Goal: Task Accomplishment & Management: Manage account settings

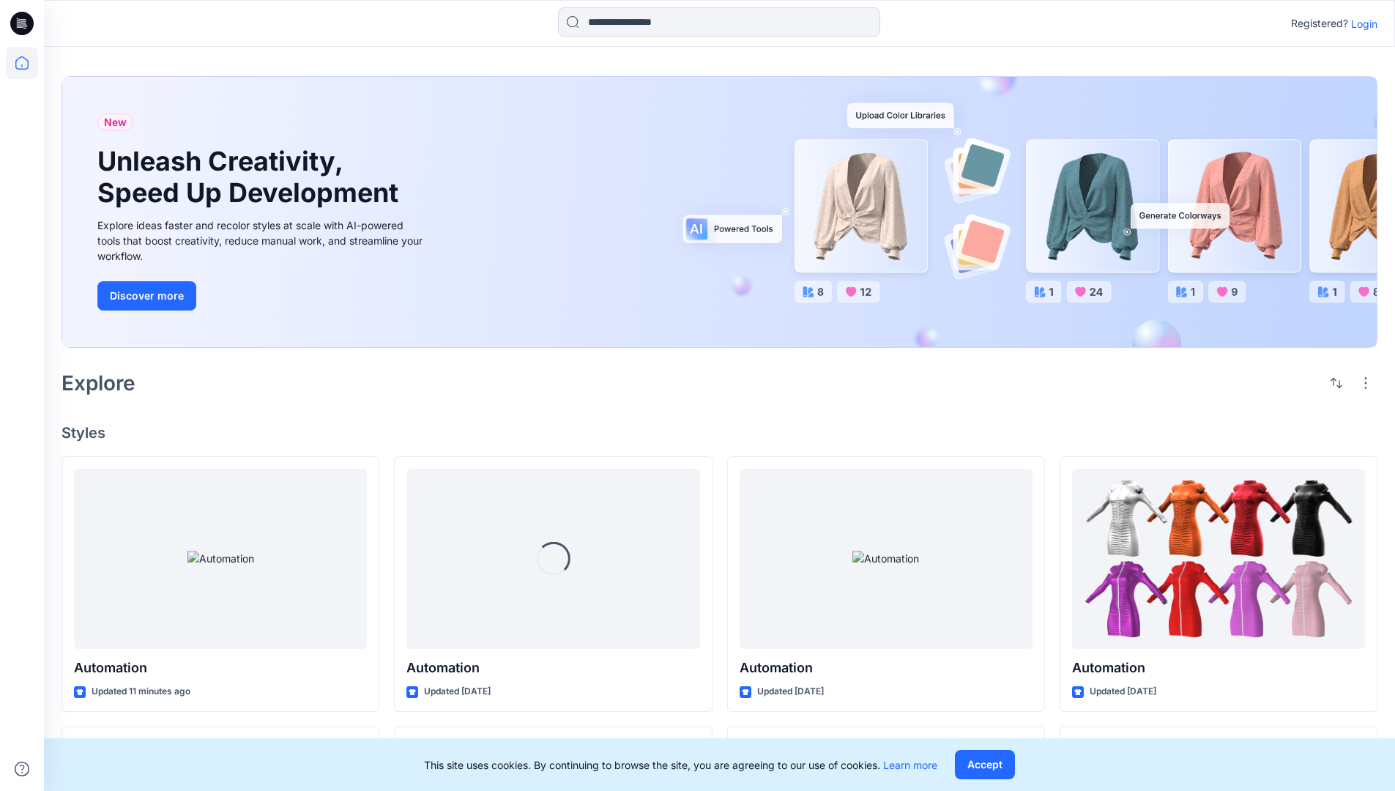
click at [1361, 23] on p "Login" at bounding box center [1364, 23] width 26 height 15
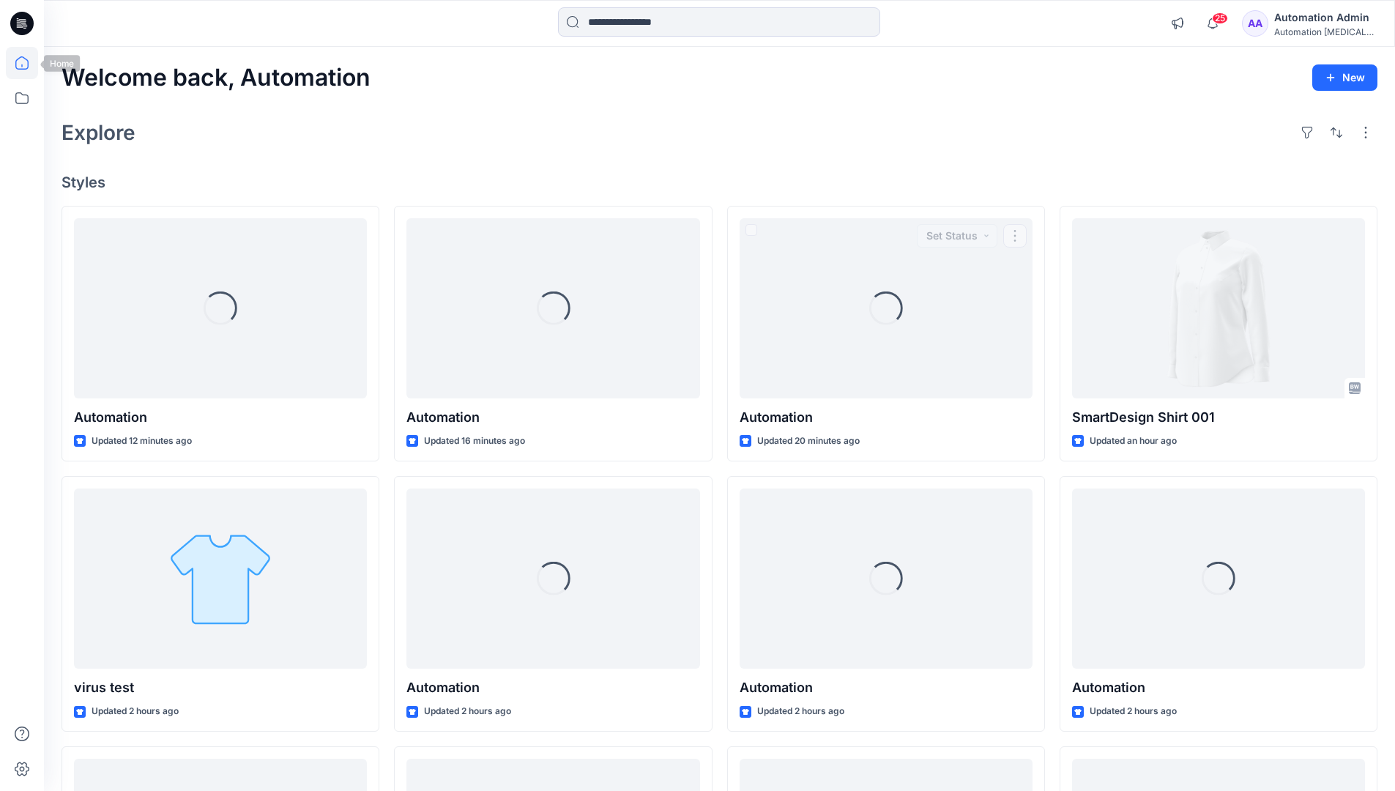
click at [28, 63] on icon at bounding box center [21, 62] width 13 height 13
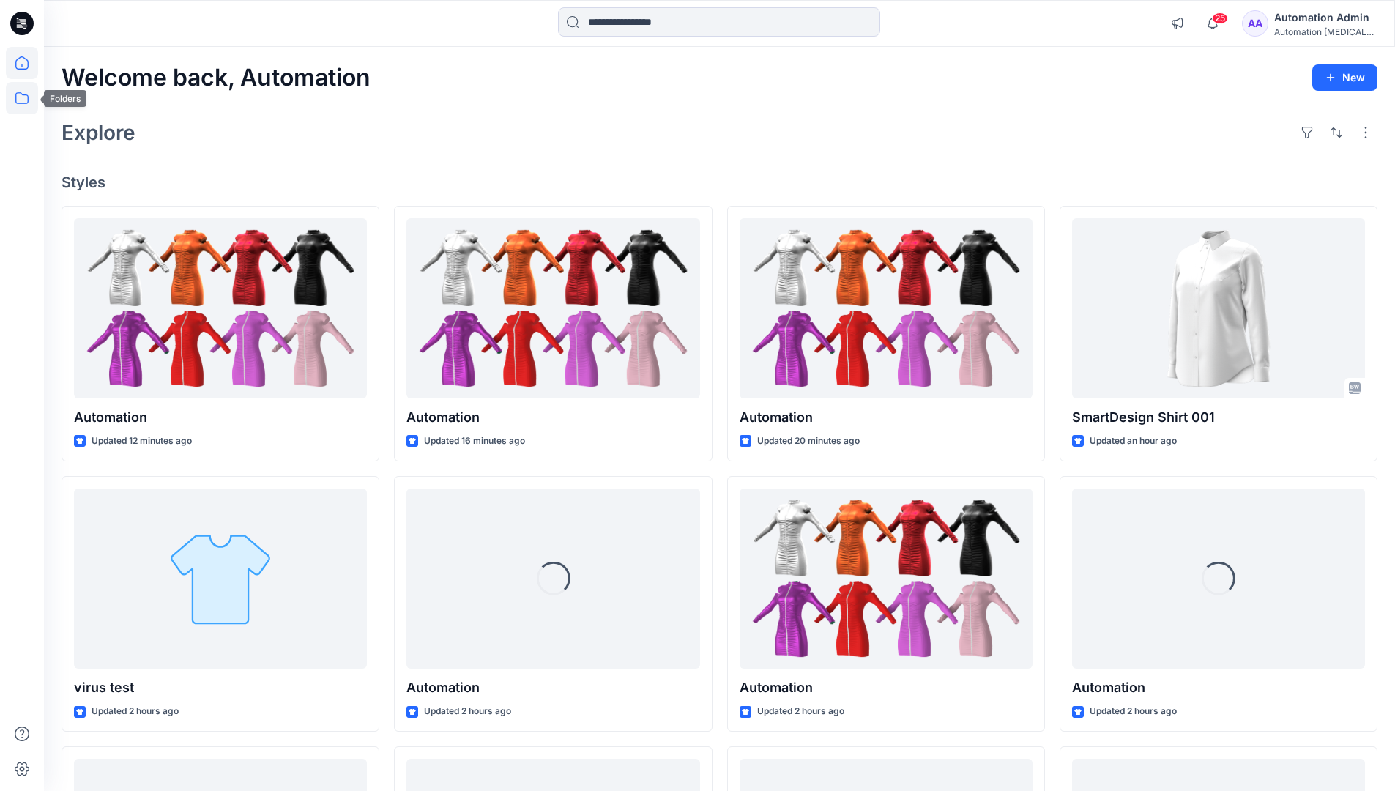
click at [21, 95] on icon at bounding box center [22, 98] width 32 height 32
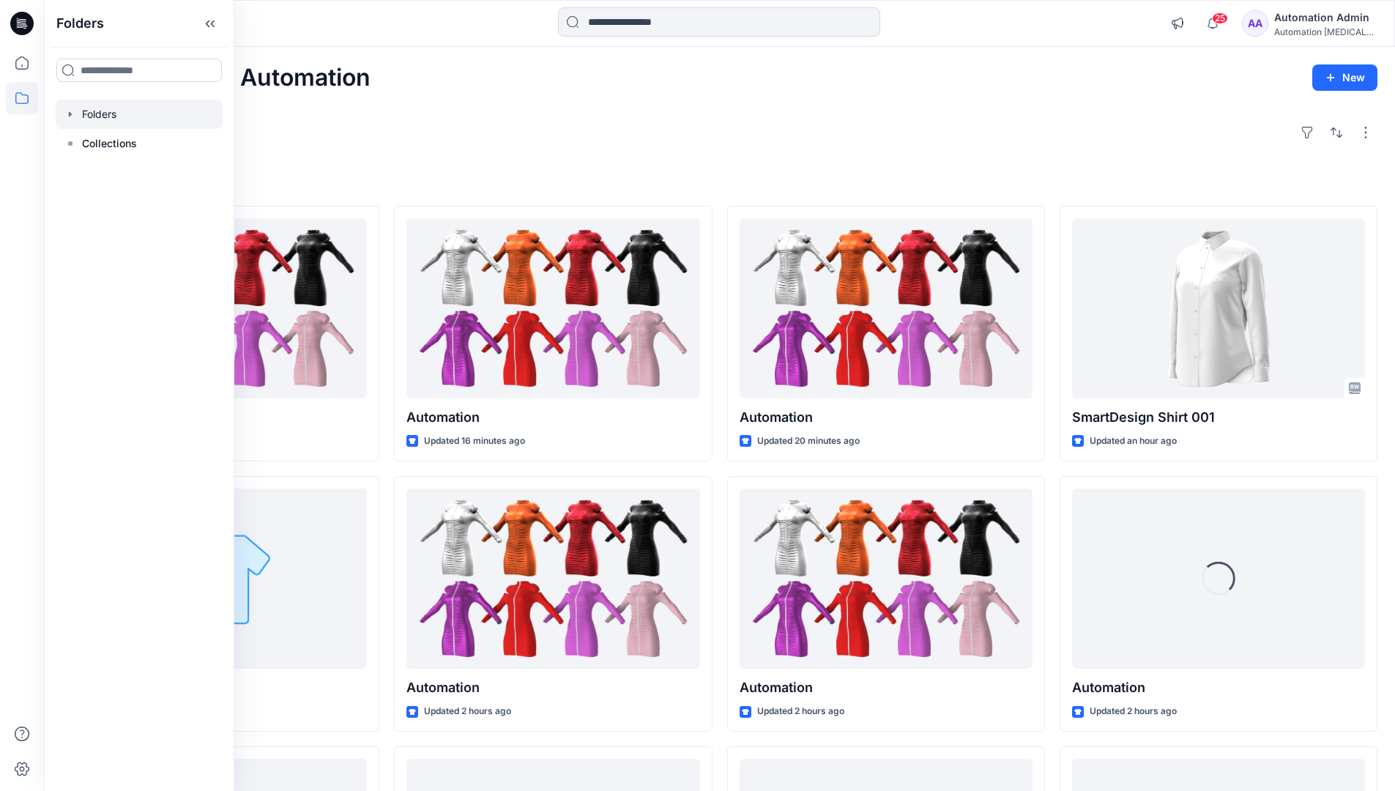
click at [97, 112] on div at bounding box center [139, 114] width 167 height 29
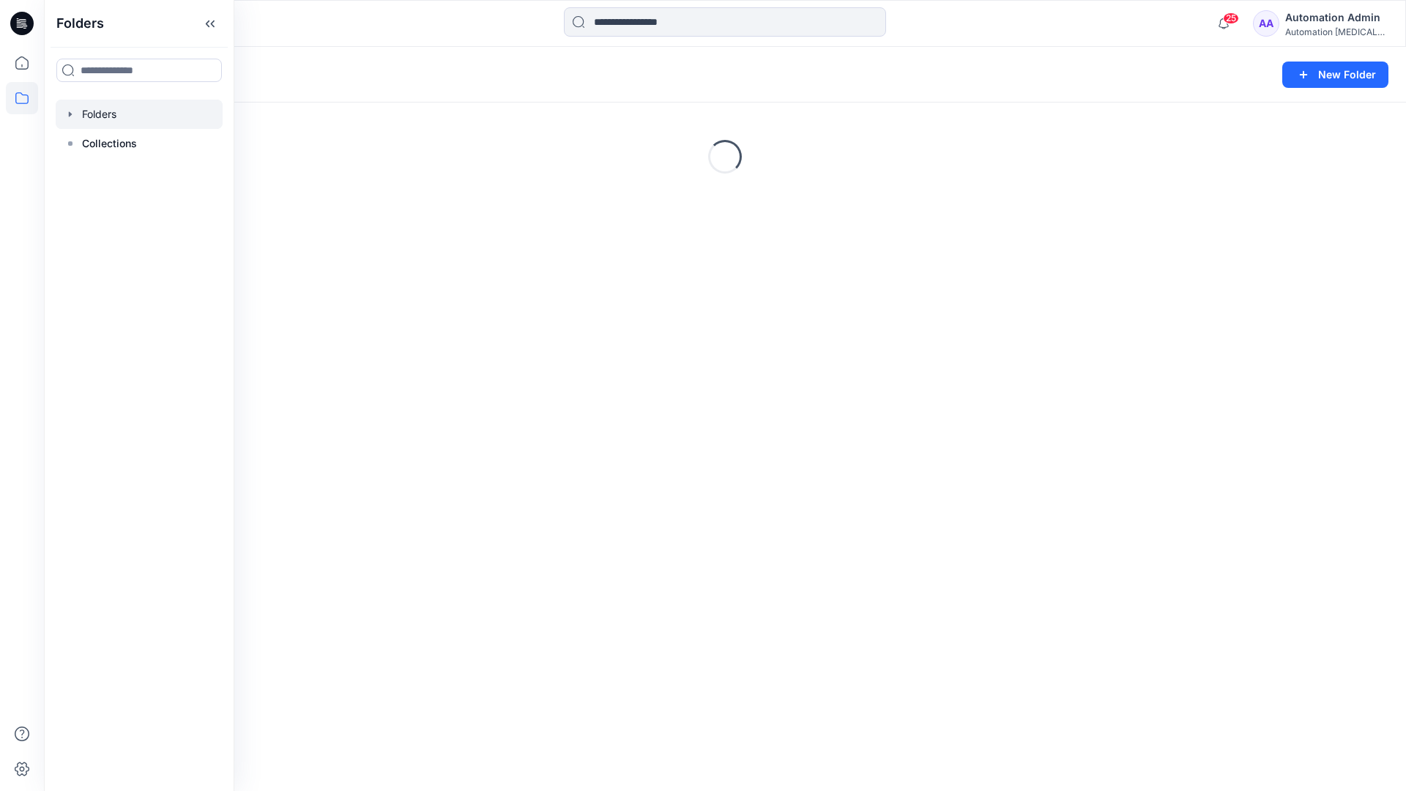
click at [705, 508] on div "Folders New Folder Loading..." at bounding box center [725, 419] width 1362 height 744
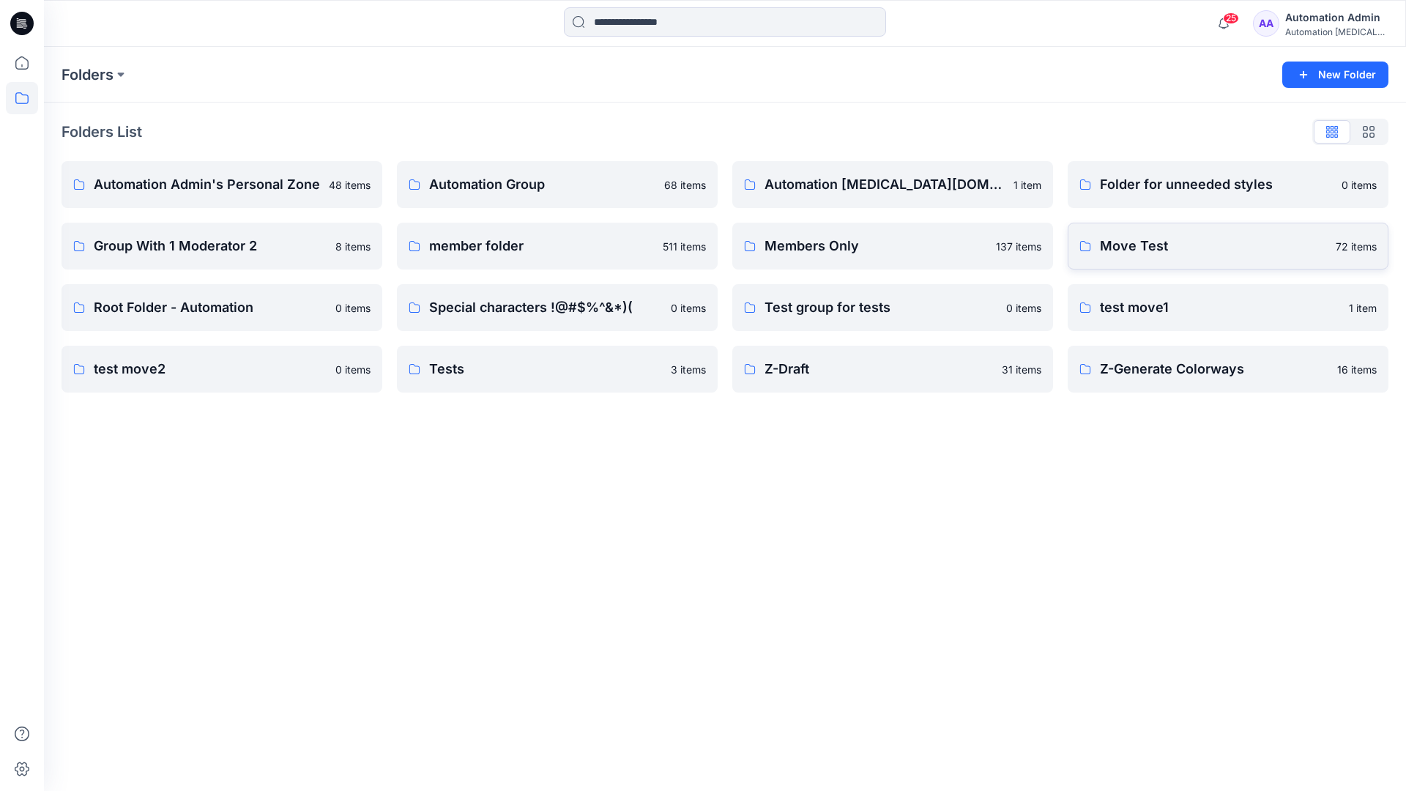
click at [1152, 242] on p "Move Test" at bounding box center [1213, 246] width 227 height 21
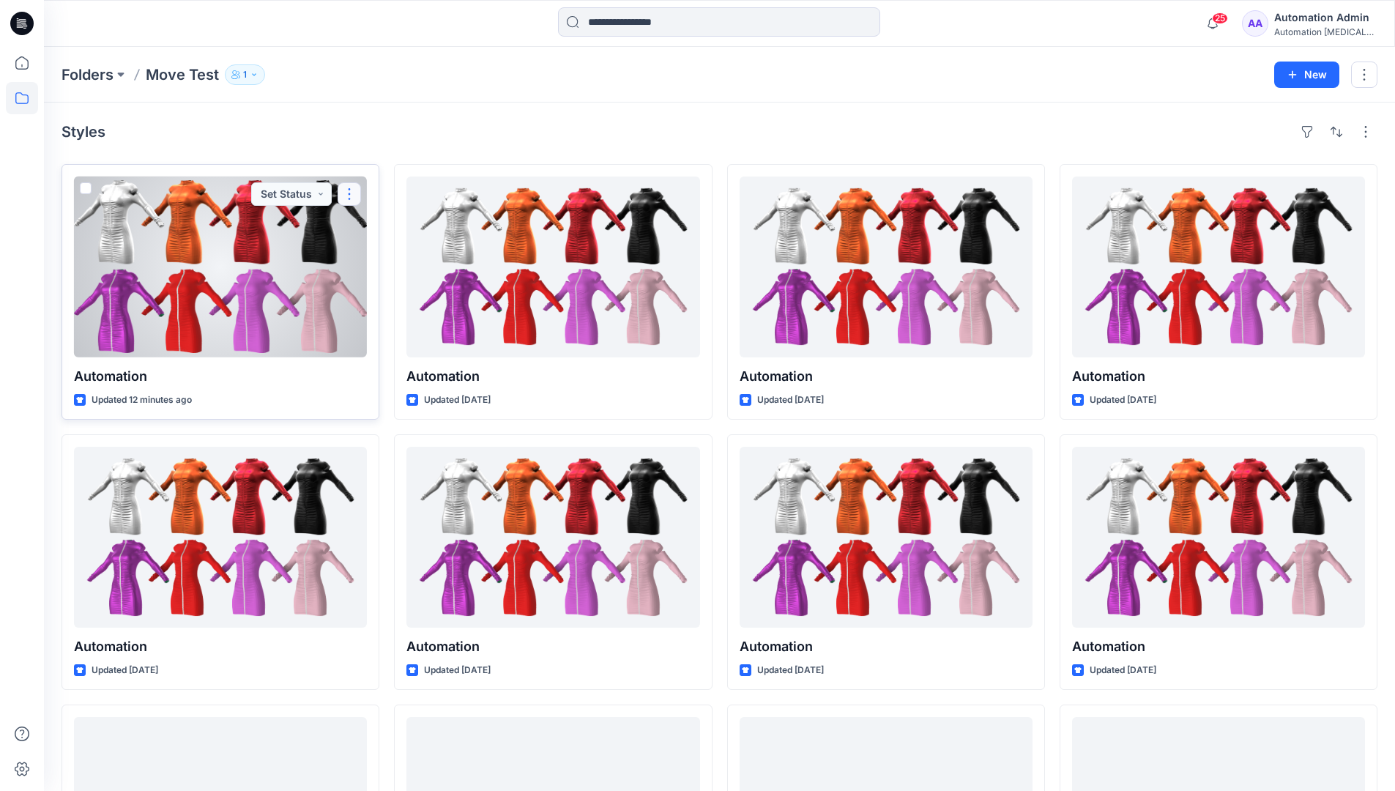
click at [343, 199] on button "button" at bounding box center [349, 193] width 23 height 23
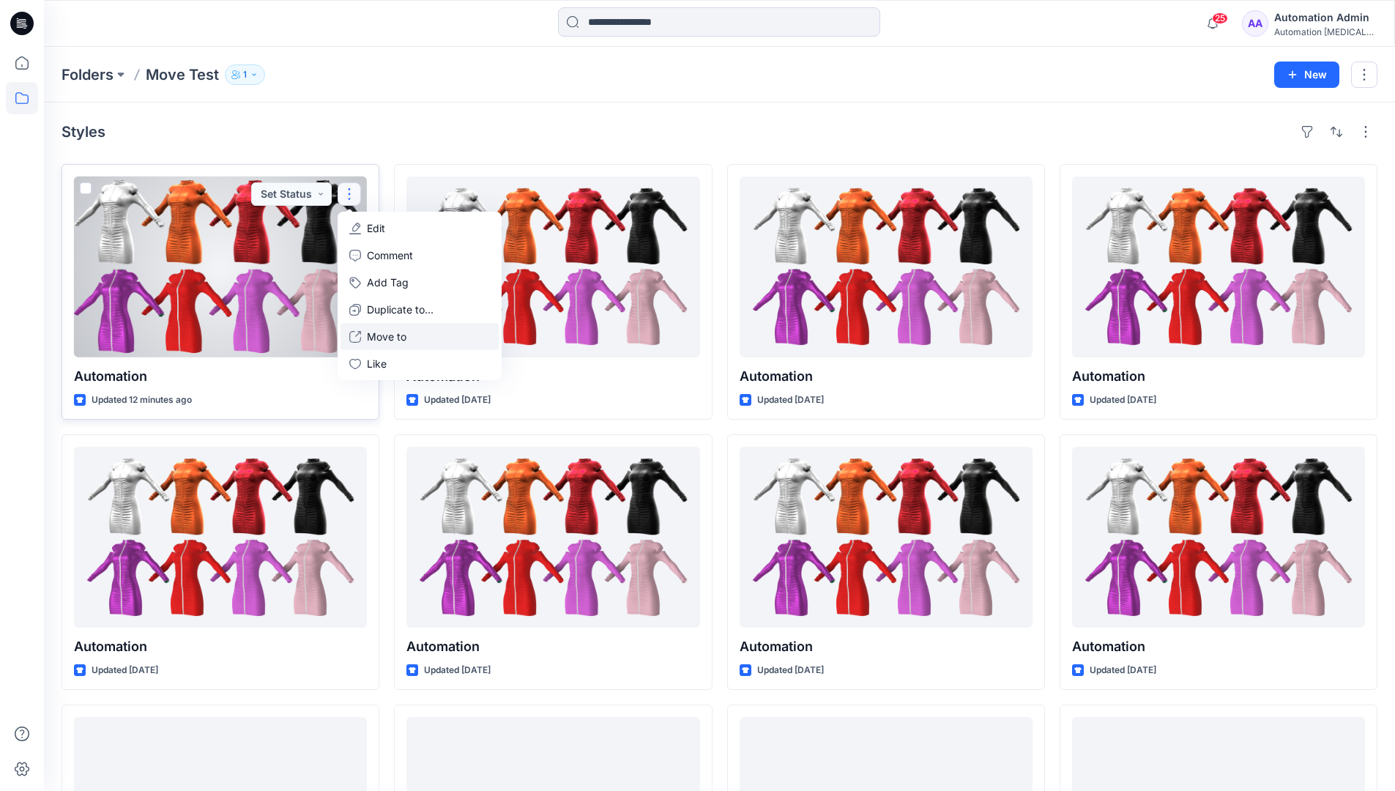
click at [392, 333] on p "Move to" at bounding box center [387, 336] width 40 height 15
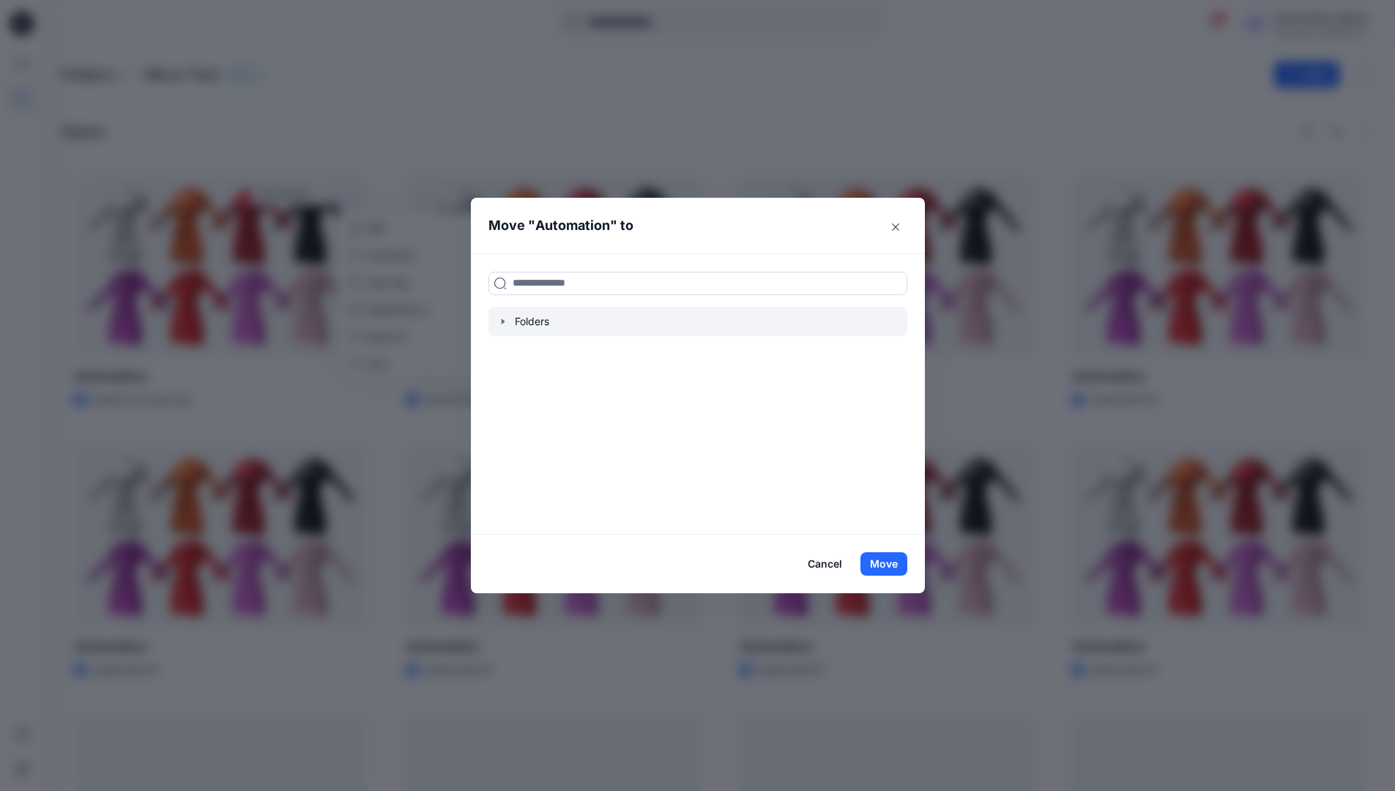
click at [504, 322] on icon "button" at bounding box center [502, 321] width 3 height 5
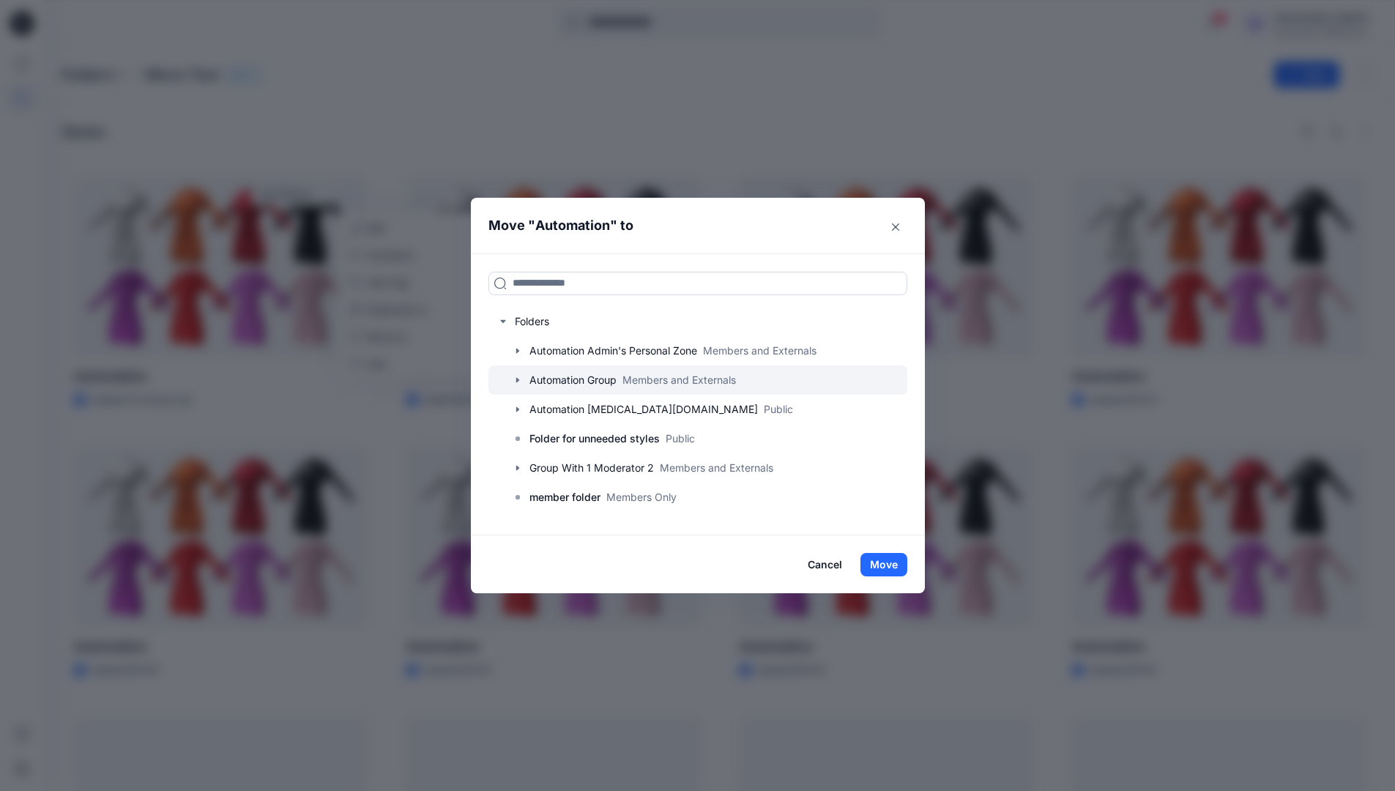
click at [550, 376] on div at bounding box center [698, 379] width 419 height 29
click at [893, 560] on button "Move" at bounding box center [884, 564] width 47 height 23
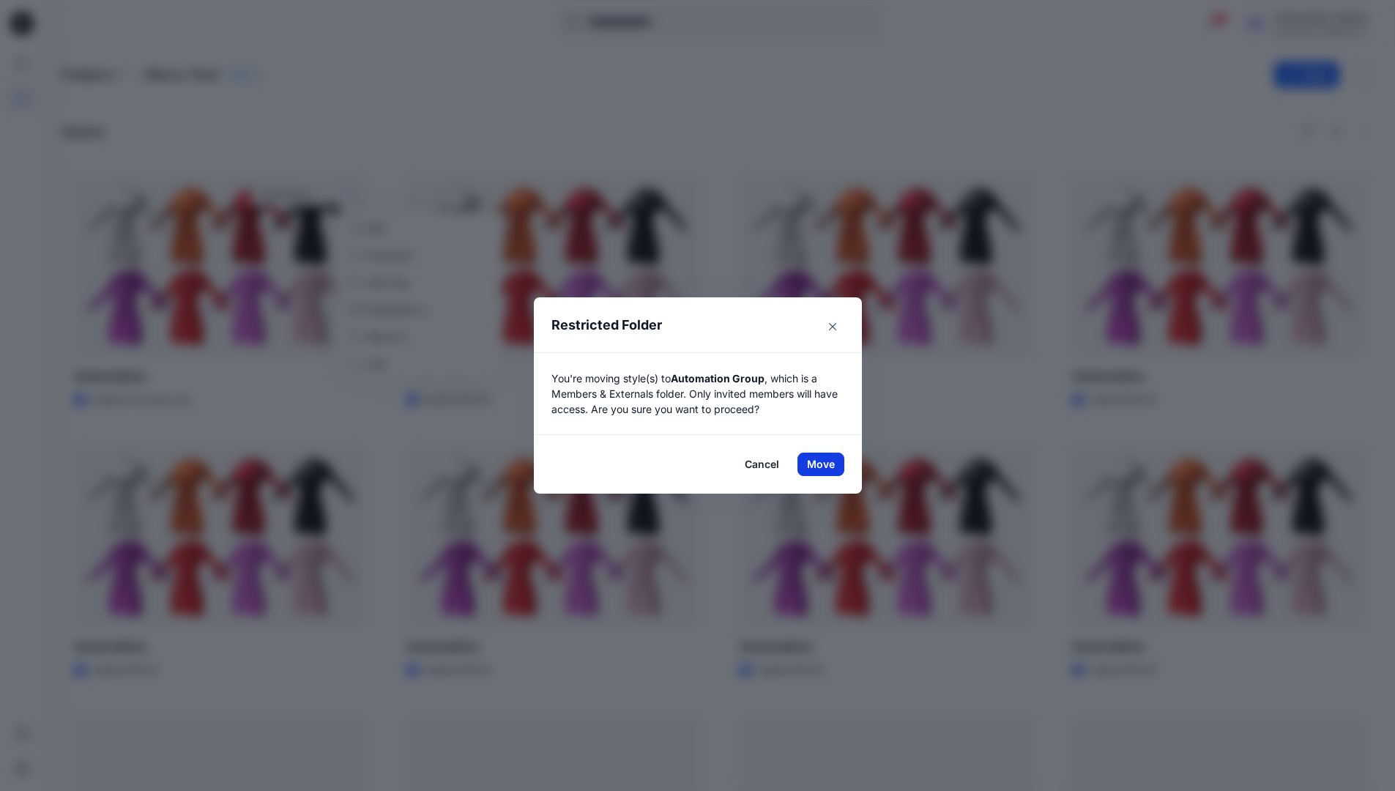
click at [826, 464] on button "Move" at bounding box center [821, 464] width 47 height 23
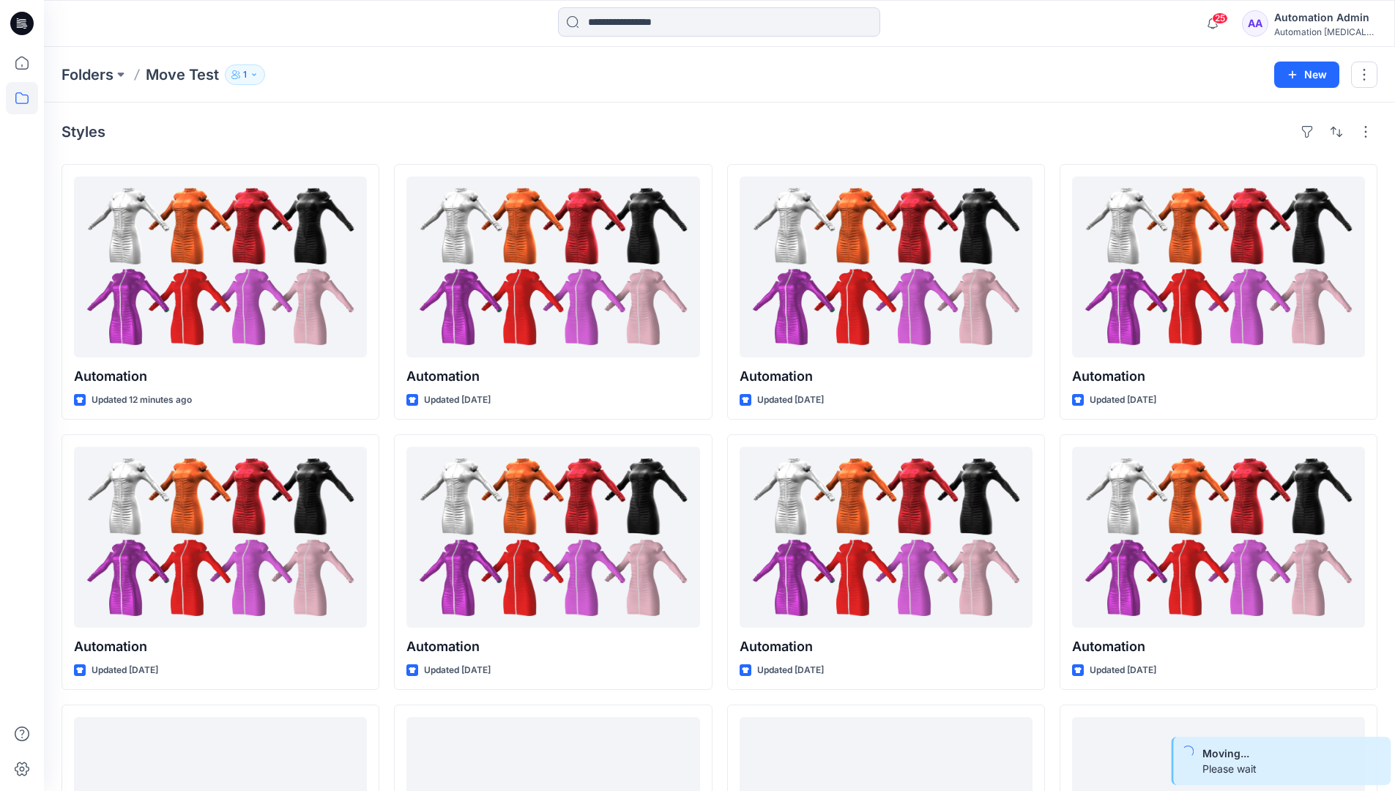
click at [1318, 21] on div "Automation Admin" at bounding box center [1325, 18] width 103 height 18
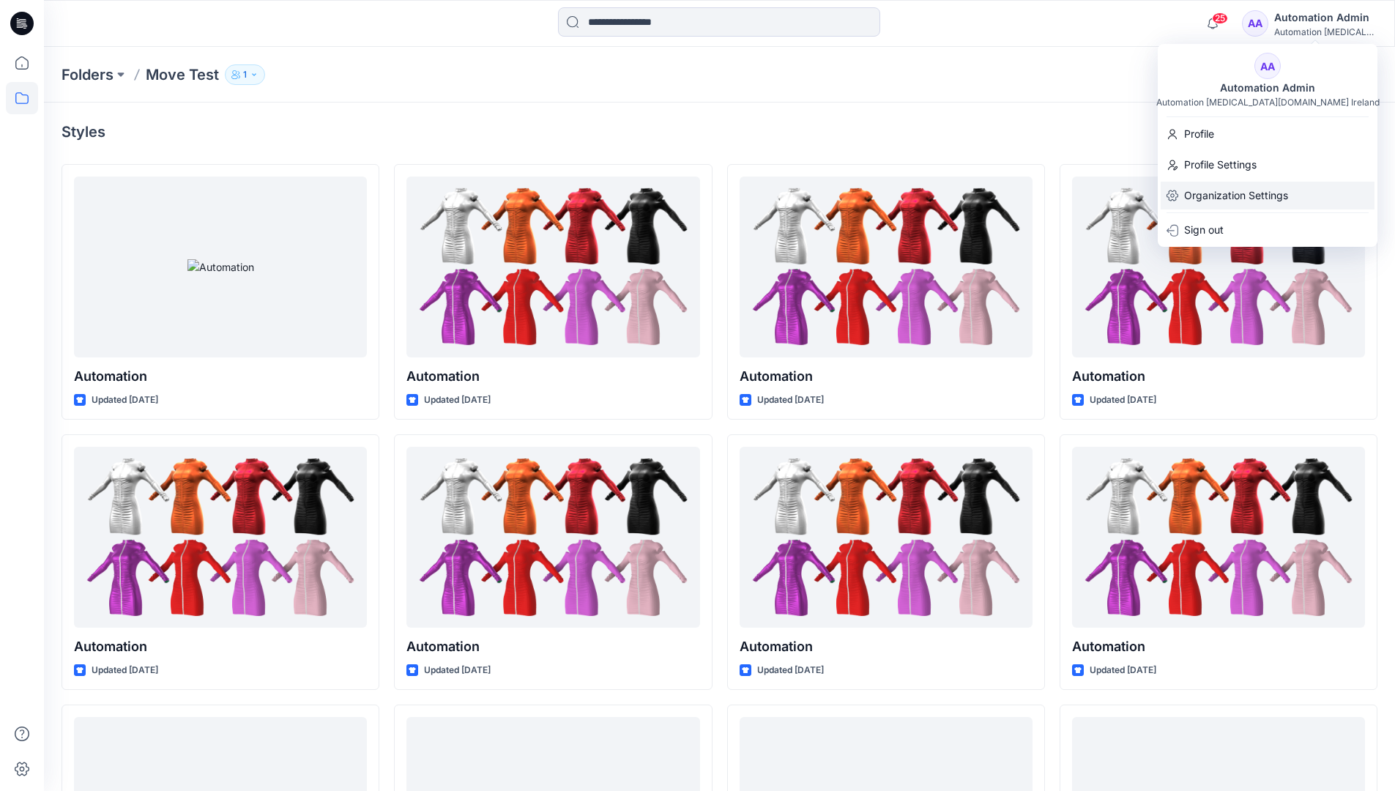
click at [1250, 186] on p "Organization Settings" at bounding box center [1236, 196] width 104 height 28
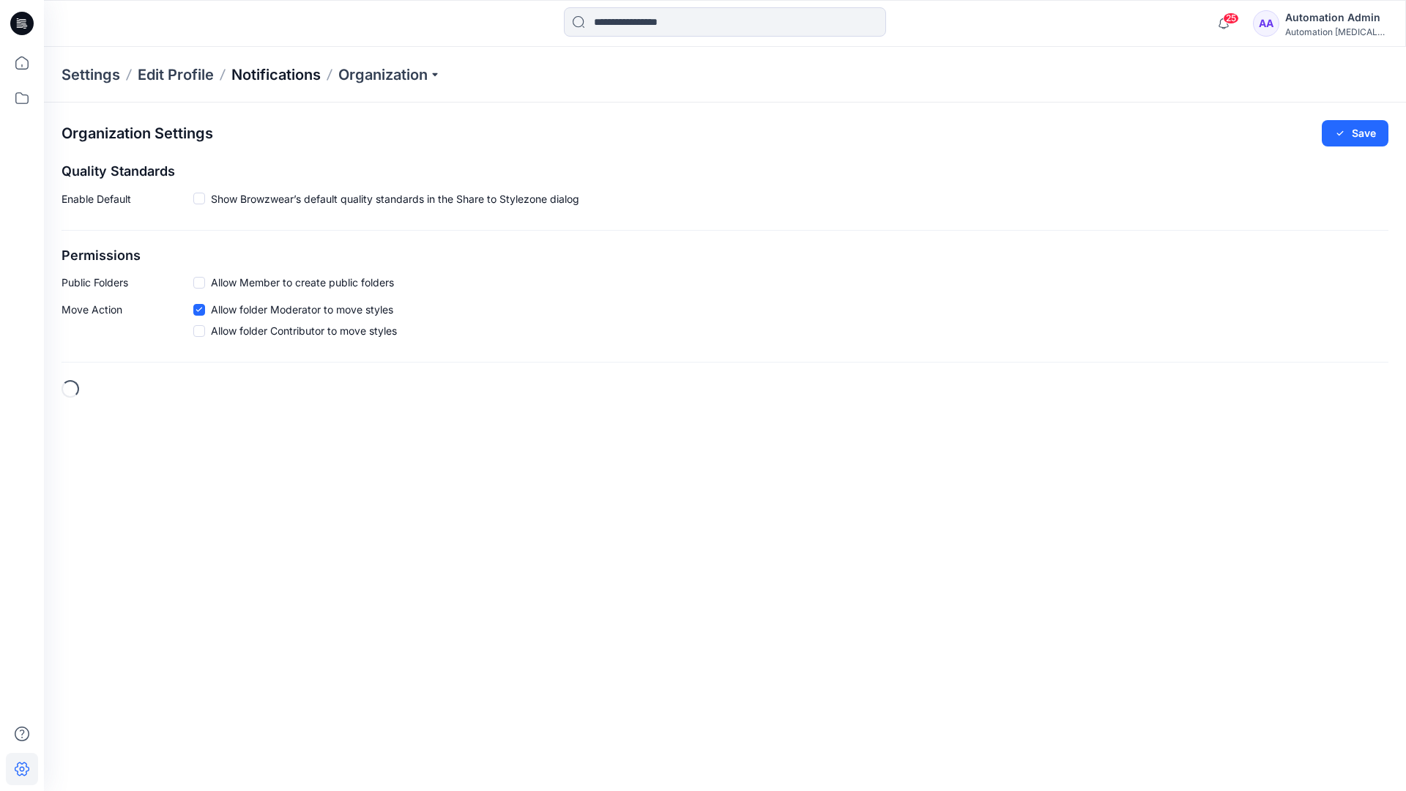
click at [267, 73] on p "Notifications" at bounding box center [275, 74] width 89 height 21
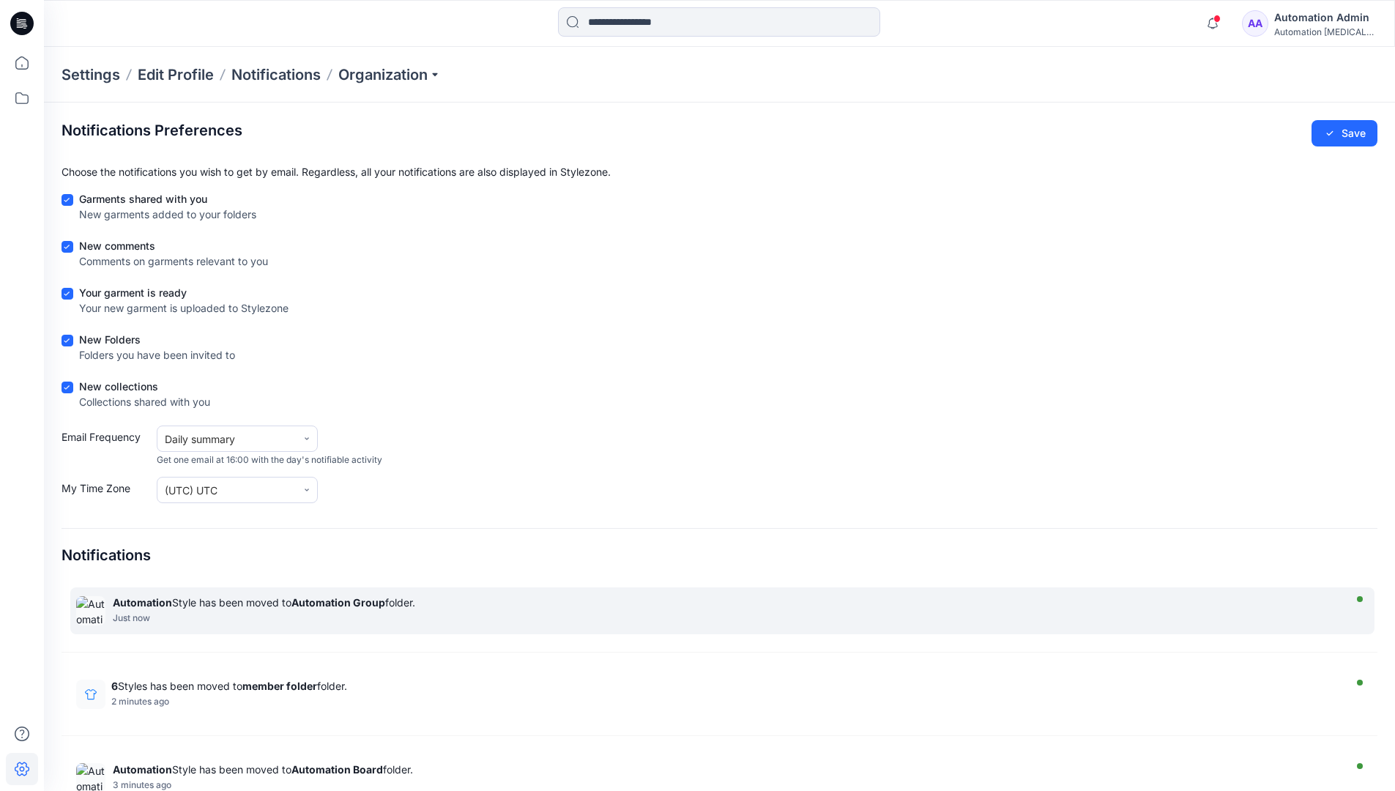
click at [338, 602] on strong "Automation Group" at bounding box center [339, 602] width 94 height 12
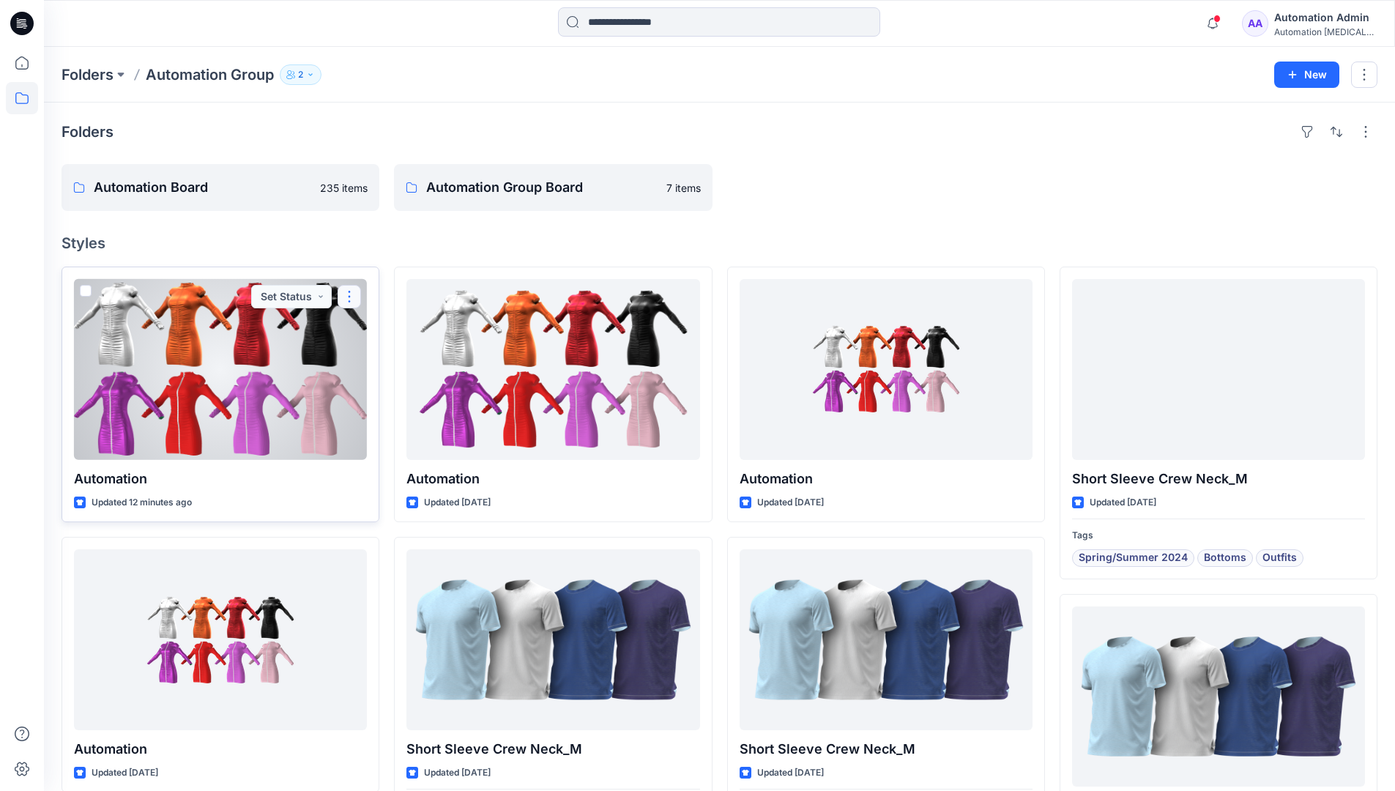
click at [353, 297] on button "button" at bounding box center [349, 296] width 23 height 23
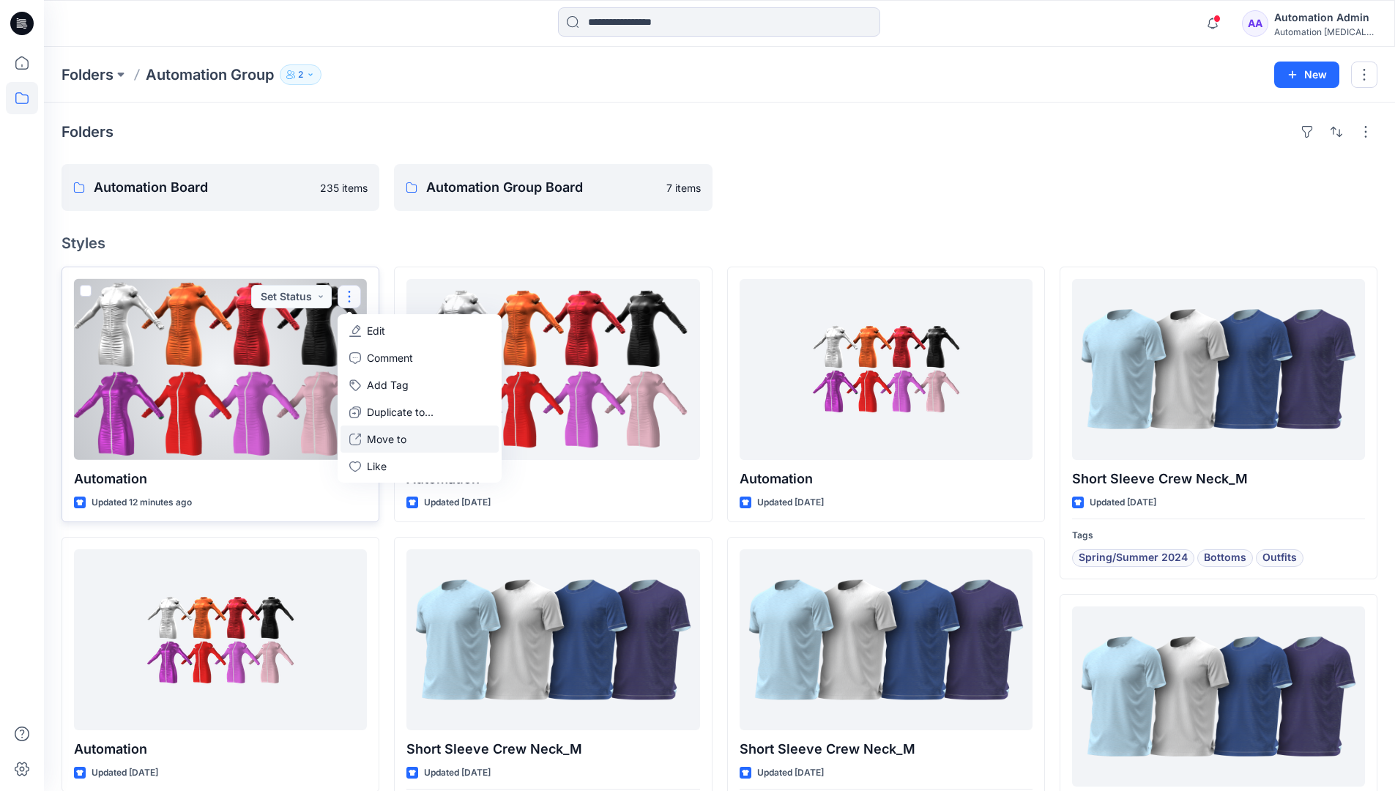
click at [375, 438] on p "Move to" at bounding box center [387, 438] width 40 height 15
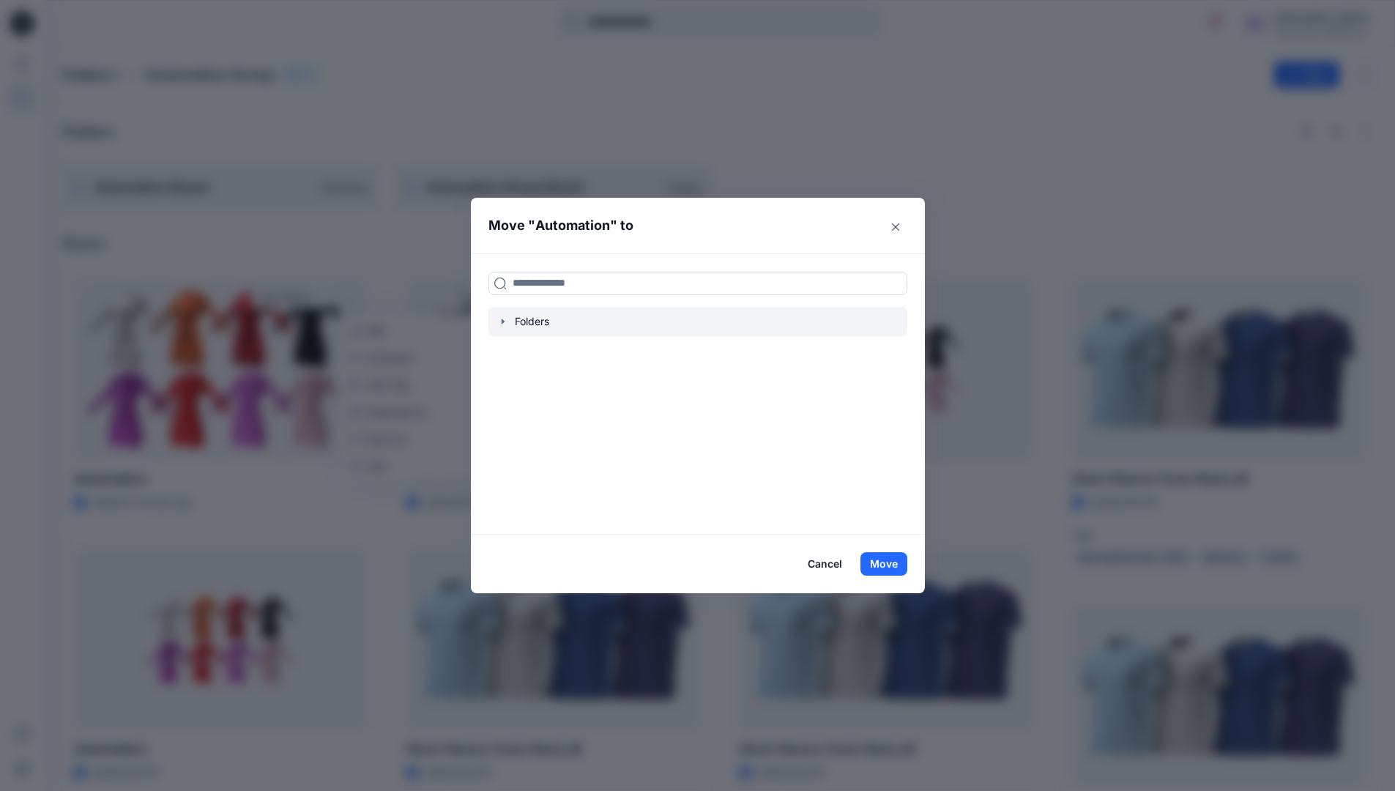
click at [509, 323] on icon "button" at bounding box center [503, 322] width 12 height 12
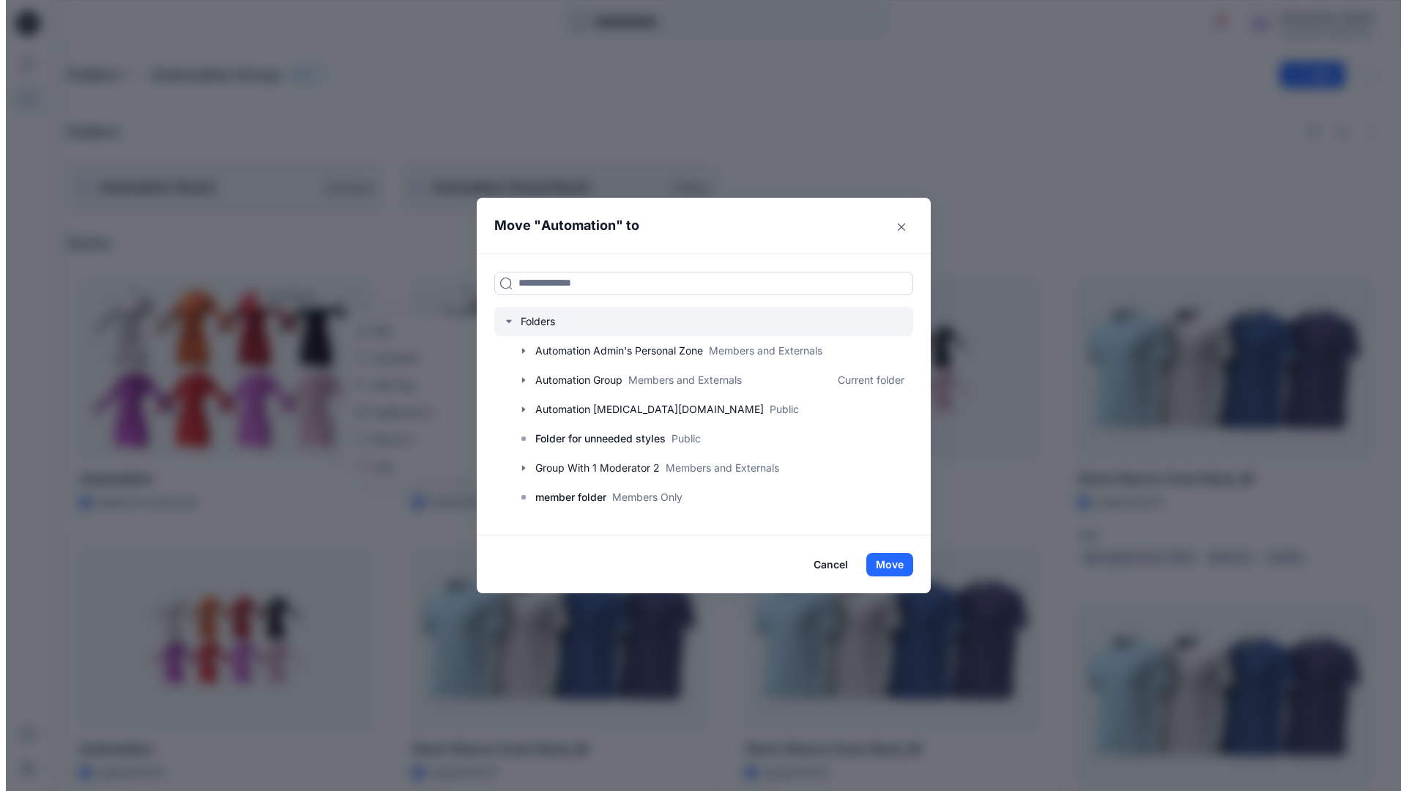
scroll to position [144, 0]
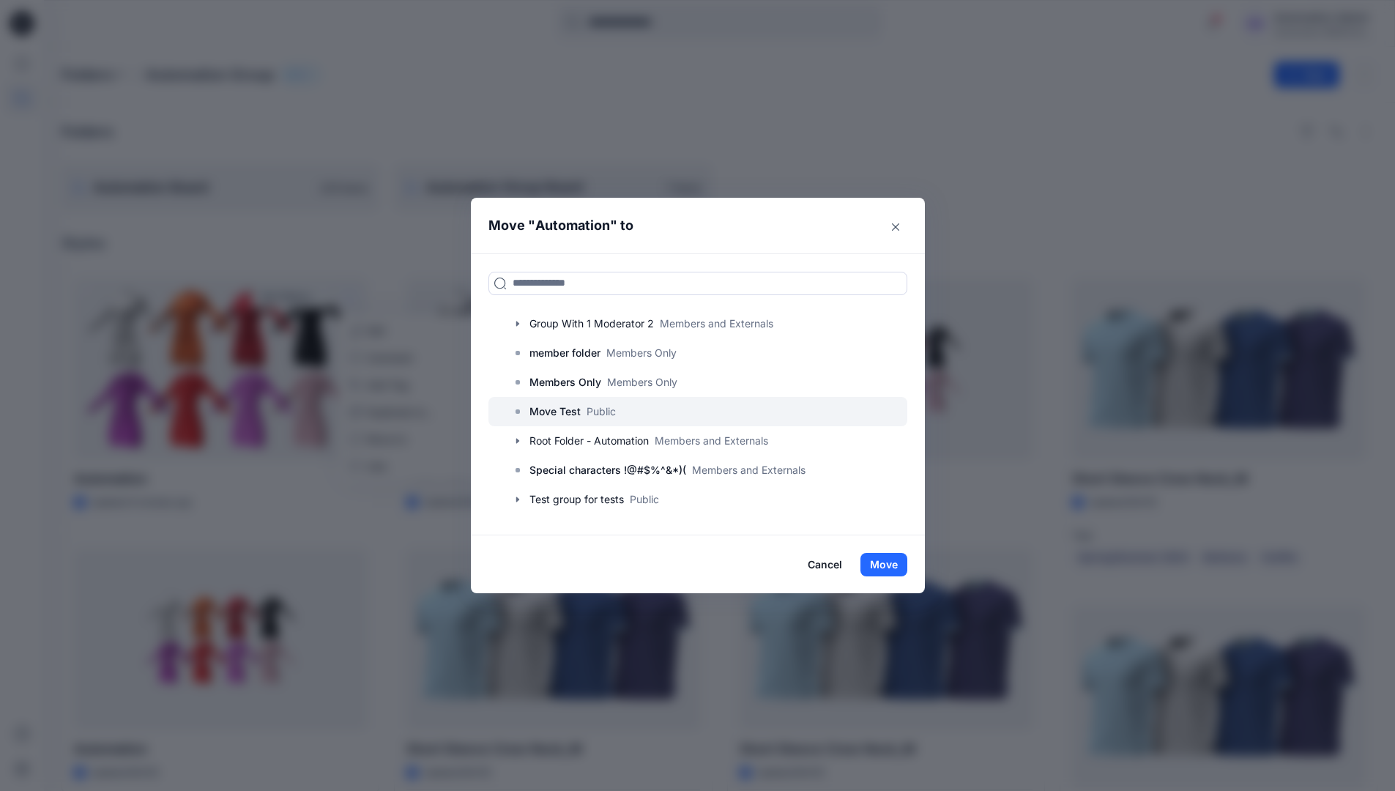
click at [572, 404] on p "Move Test" at bounding box center [555, 412] width 51 height 18
click at [897, 558] on button "Move" at bounding box center [884, 564] width 47 height 23
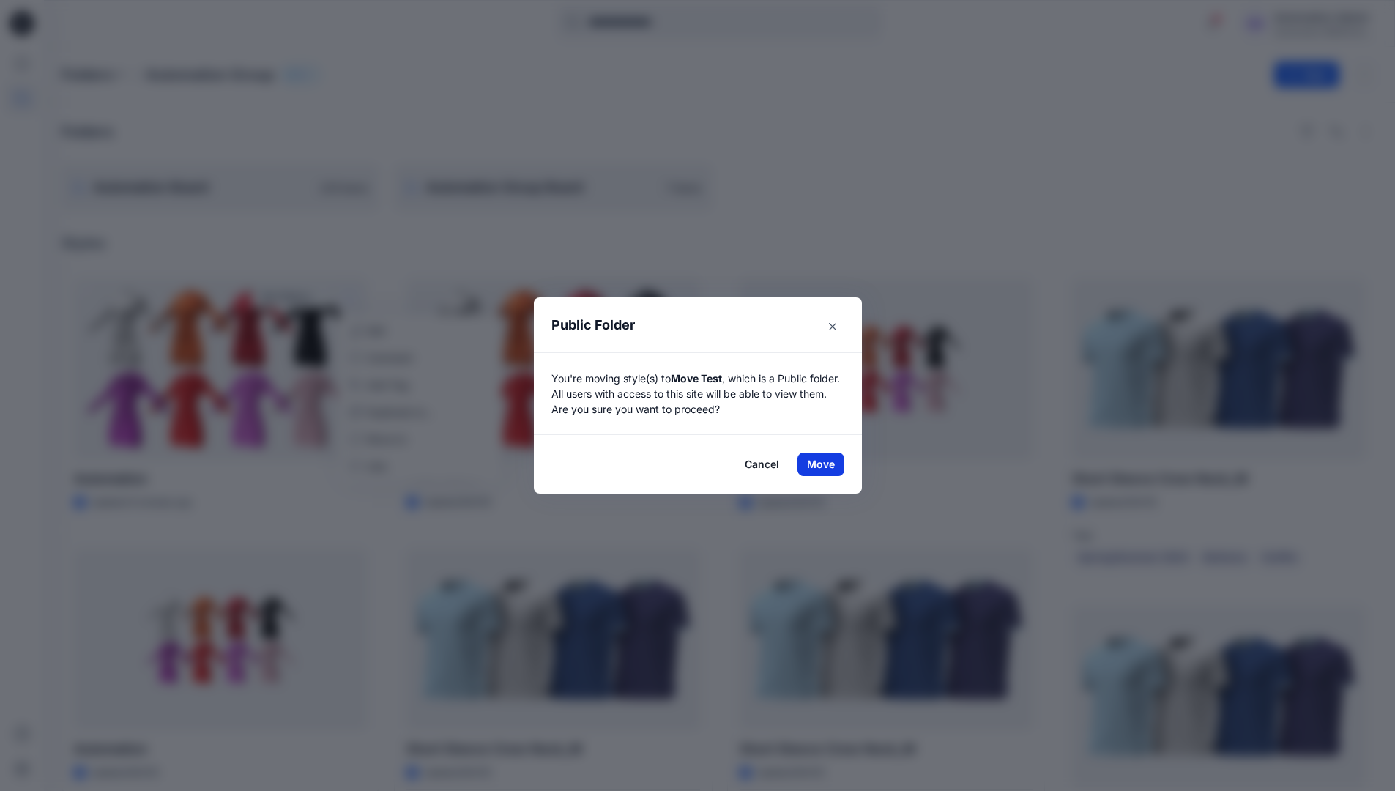
click at [826, 464] on button "Move" at bounding box center [821, 464] width 47 height 23
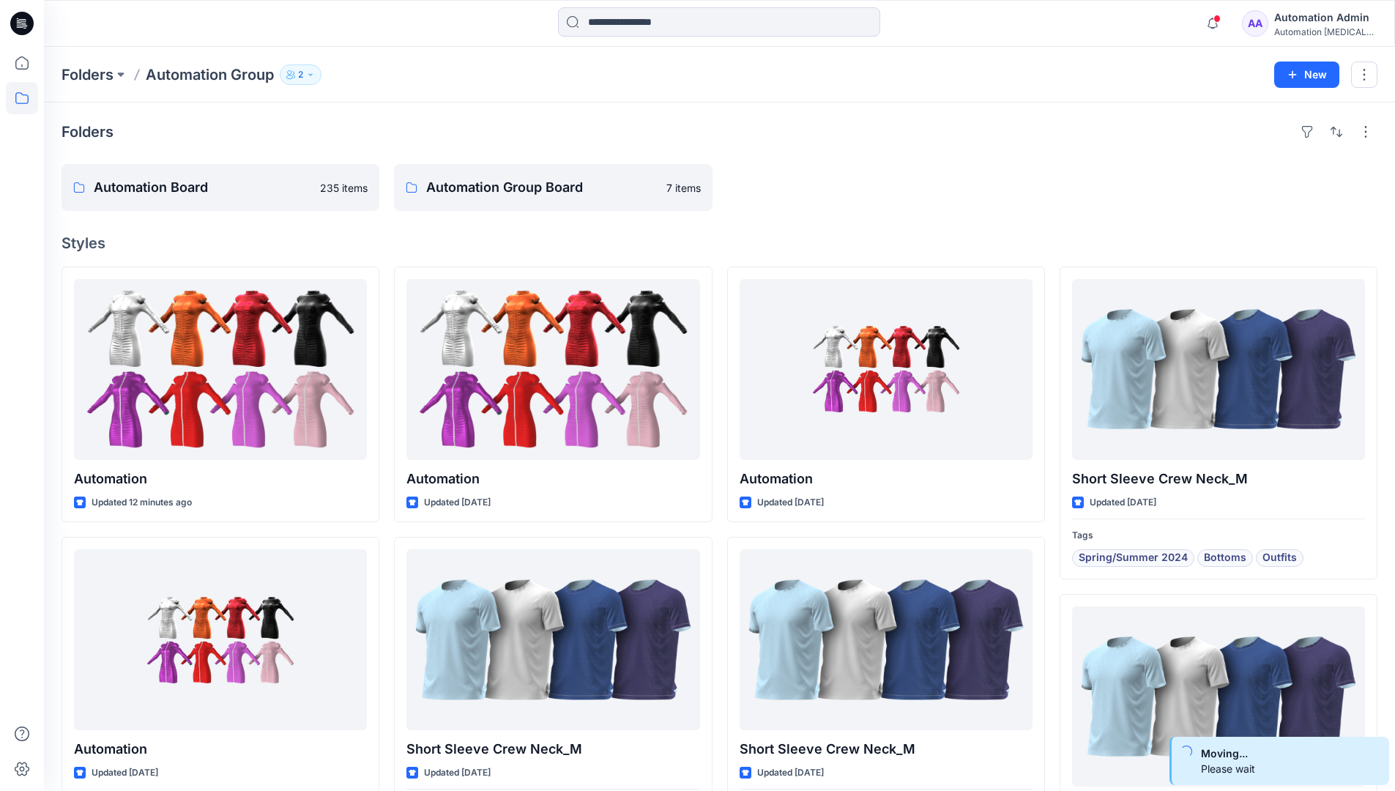
click at [1307, 23] on div "Automation Admin" at bounding box center [1325, 18] width 103 height 18
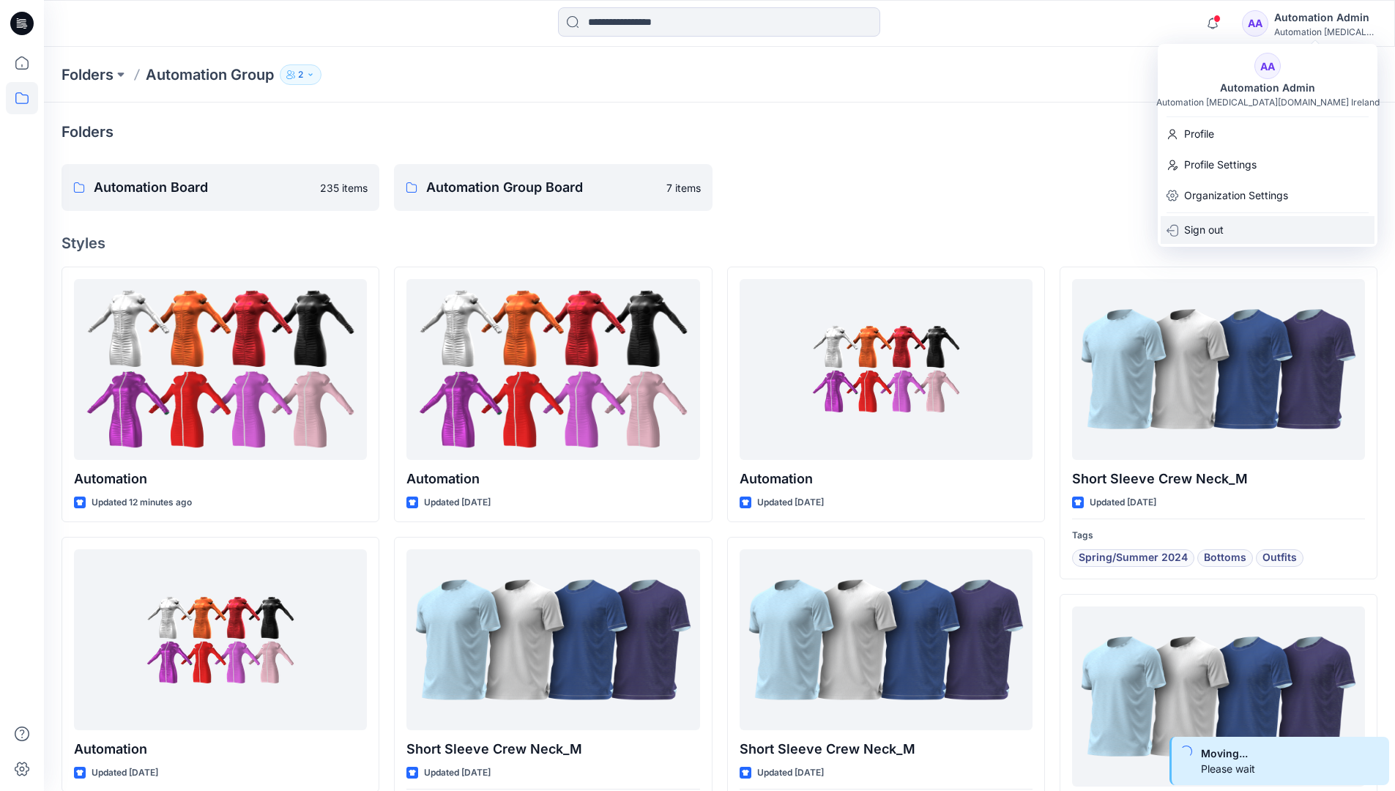
click at [1236, 224] on div "Sign out" at bounding box center [1268, 230] width 214 height 28
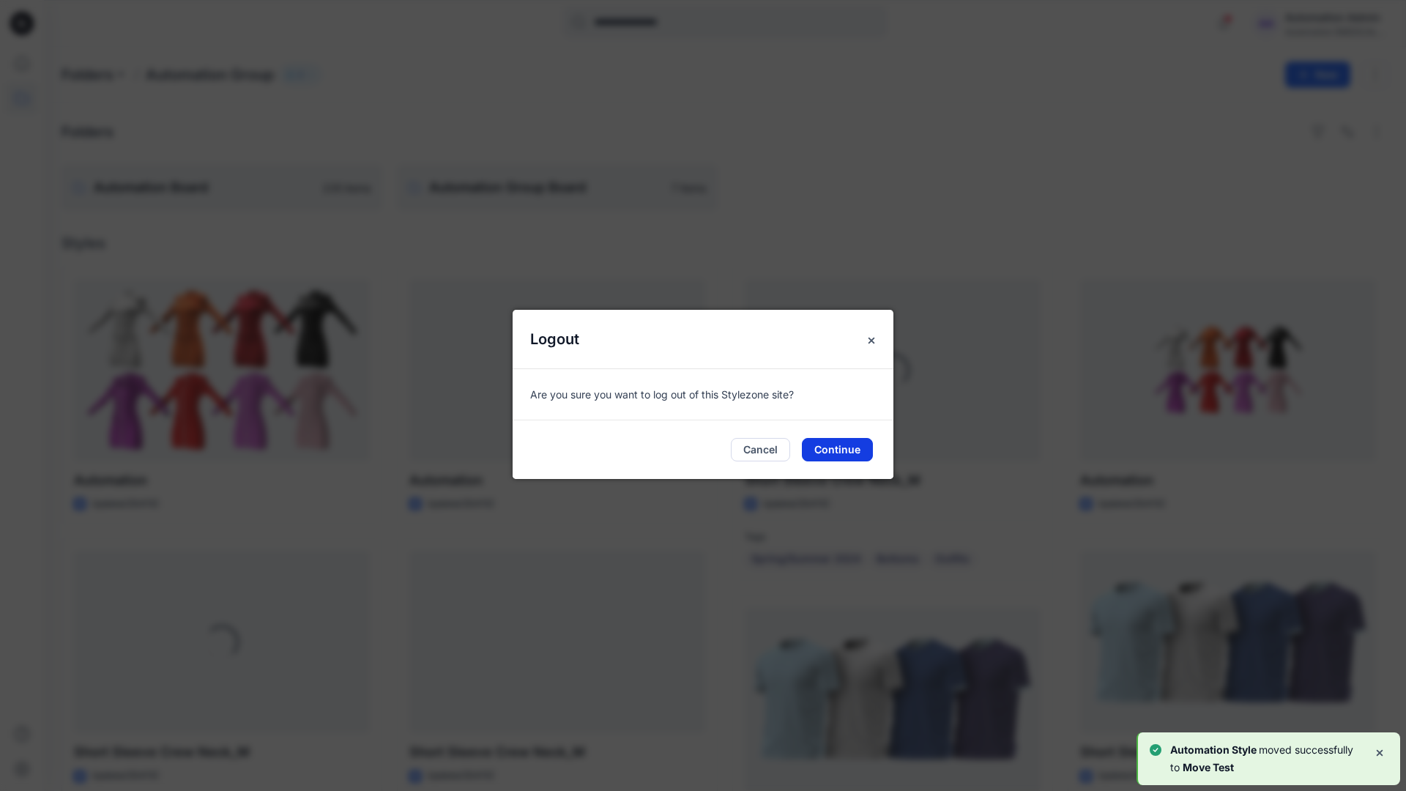
click at [830, 445] on button "Continue" at bounding box center [837, 449] width 71 height 23
